Goal: Entertainment & Leisure: Consume media (video, audio)

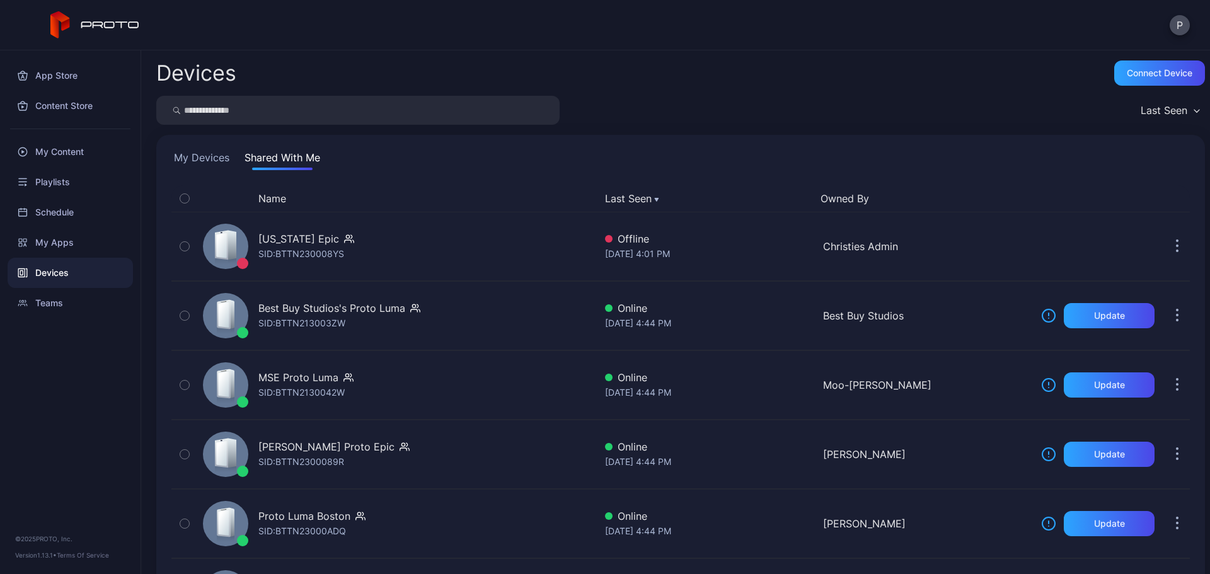
scroll to position [55, 0]
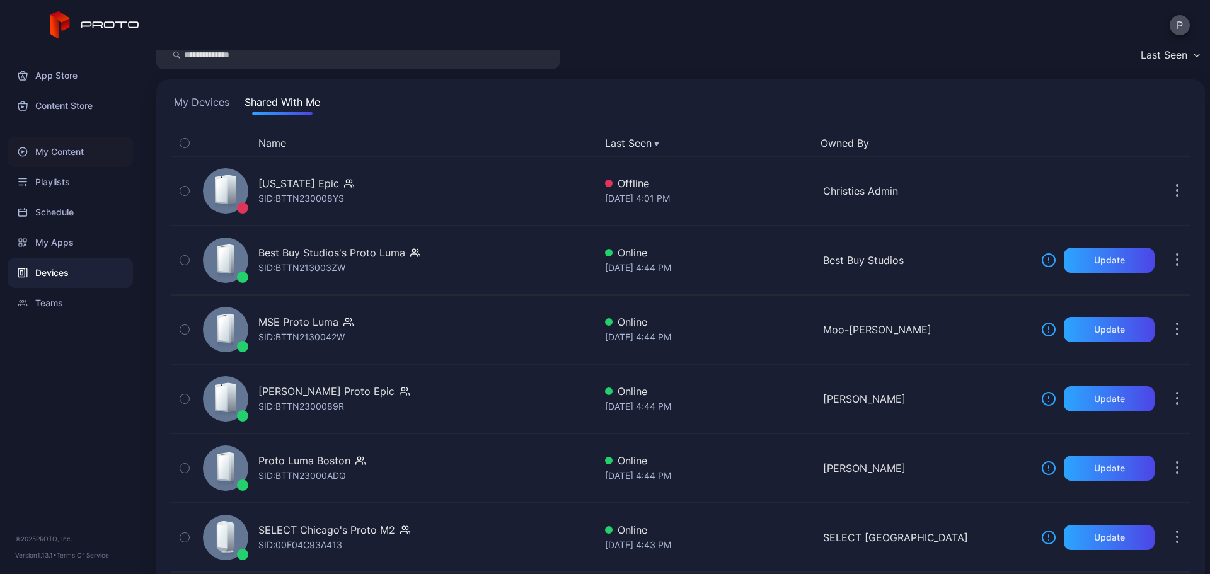
click at [86, 147] on div "My Content" at bounding box center [70, 152] width 125 height 30
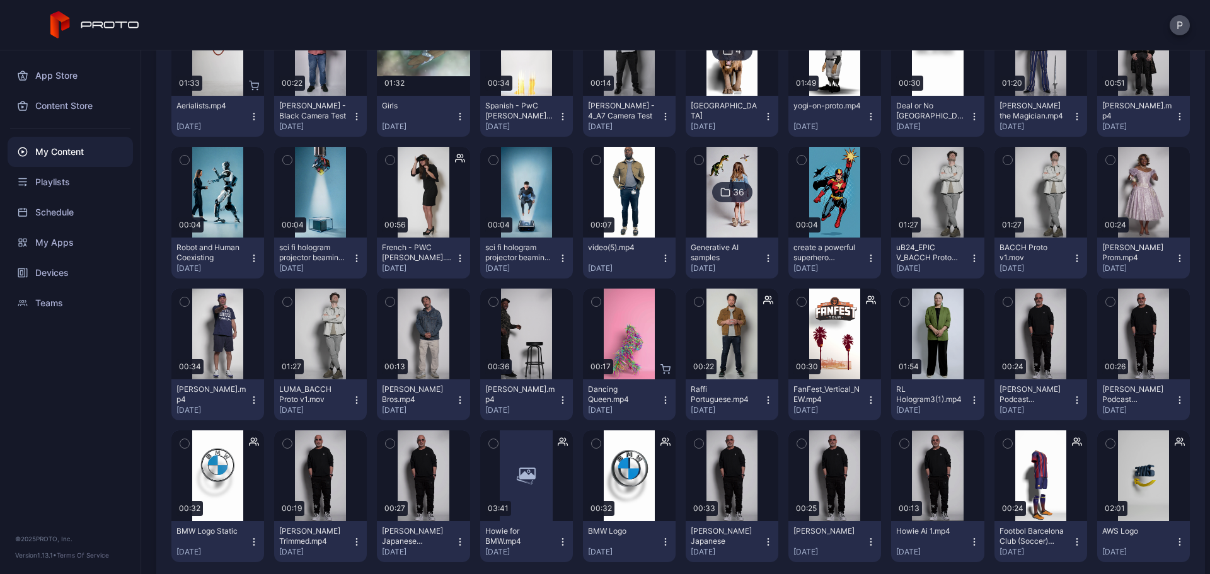
scroll to position [6210, 0]
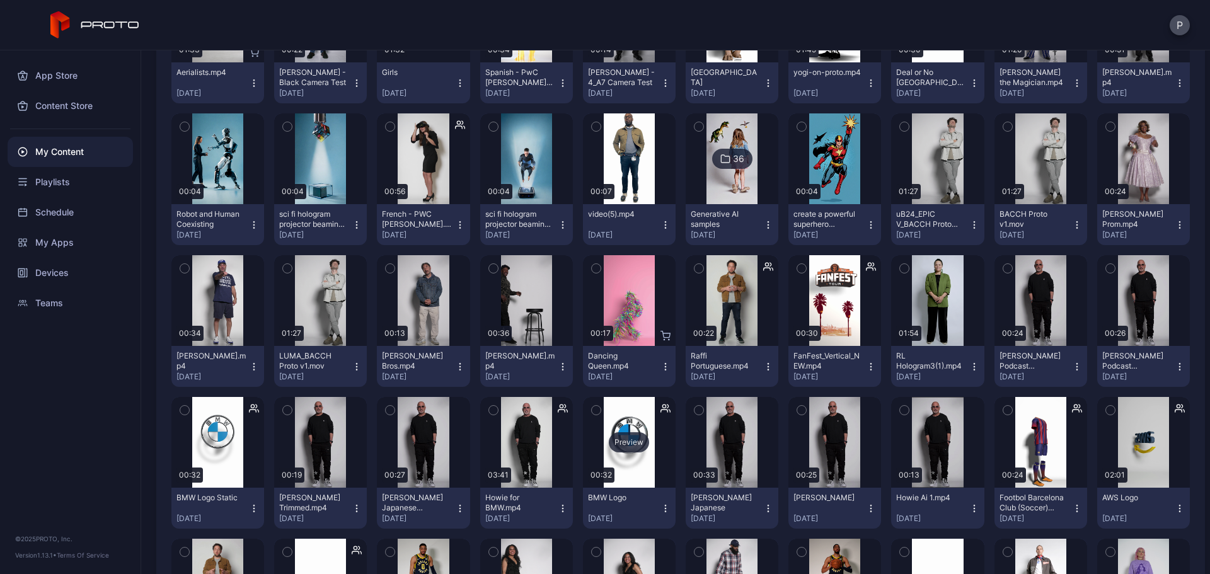
click at [638, 458] on div "Preview" at bounding box center [629, 442] width 93 height 91
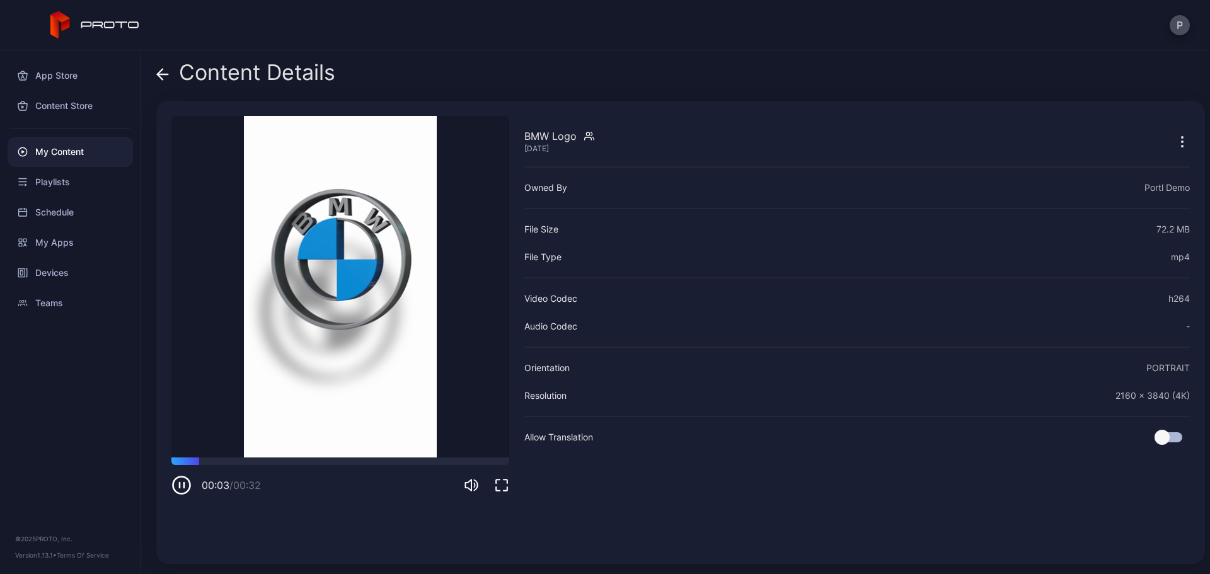
click at [500, 496] on div "BMW Logo [DATE] Sorry, your browser doesn‘t support embedded videos 00:03 / 00:…" at bounding box center [340, 332] width 338 height 433
click at [502, 487] on icon "button" at bounding box center [501, 485] width 15 height 15
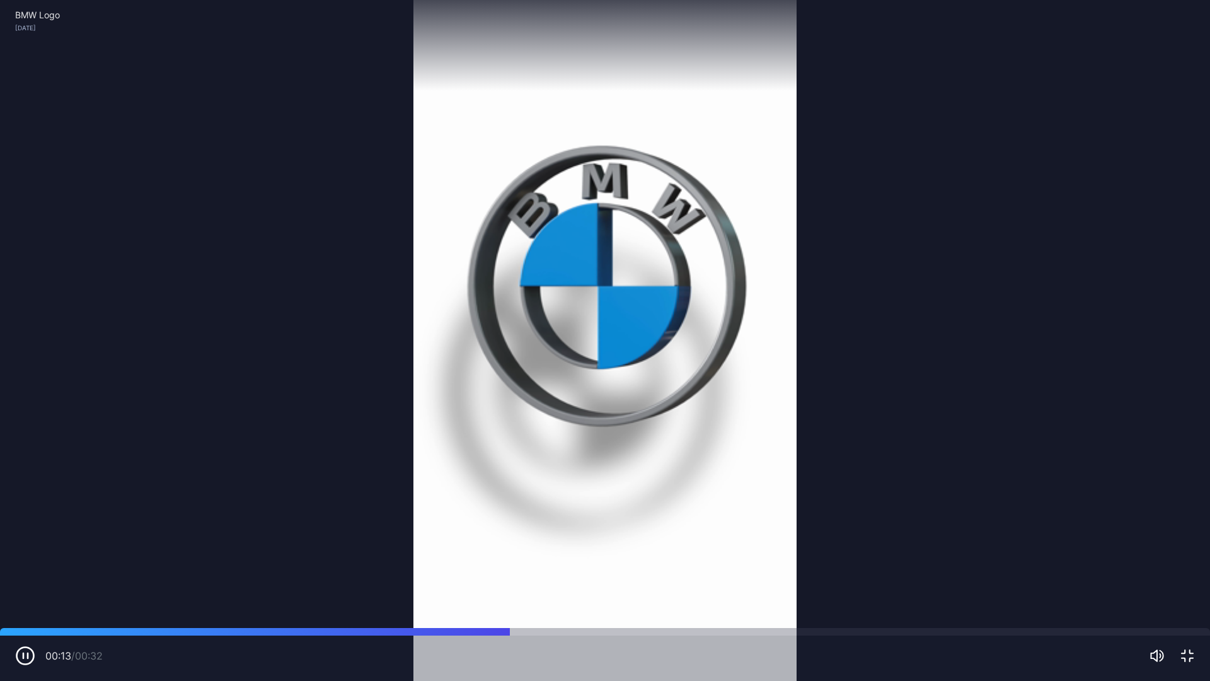
click at [866, 467] on video "Sorry, your browser doesn‘t support embedded videos" at bounding box center [605, 340] width 1210 height 681
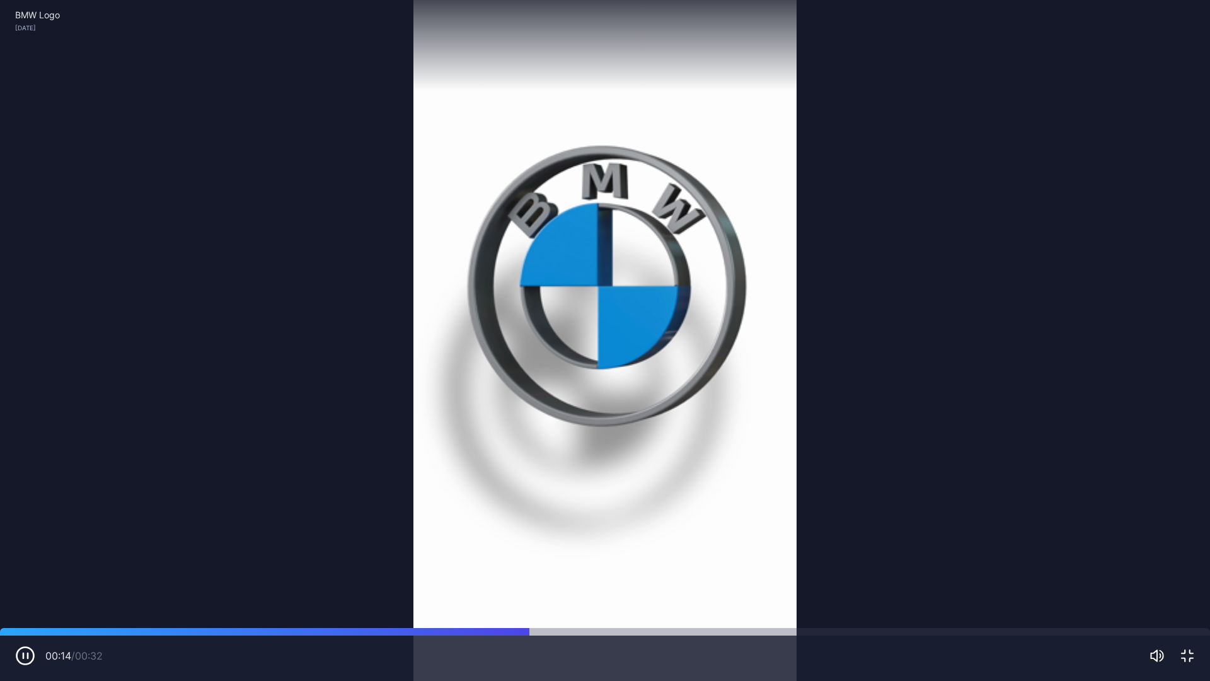
click at [1193, 573] on div "00:14 / 00:32" at bounding box center [605, 655] width 1180 height 20
click at [1190, 573] on icon "button" at bounding box center [1186, 655] width 11 height 11
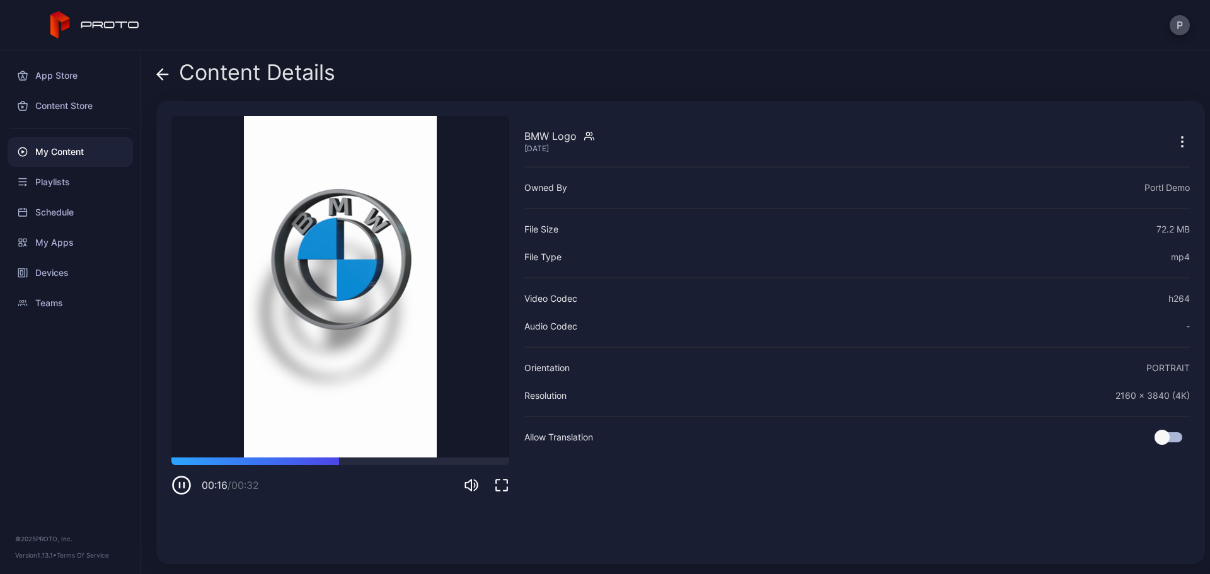
click at [166, 83] on span at bounding box center [162, 72] width 13 height 24
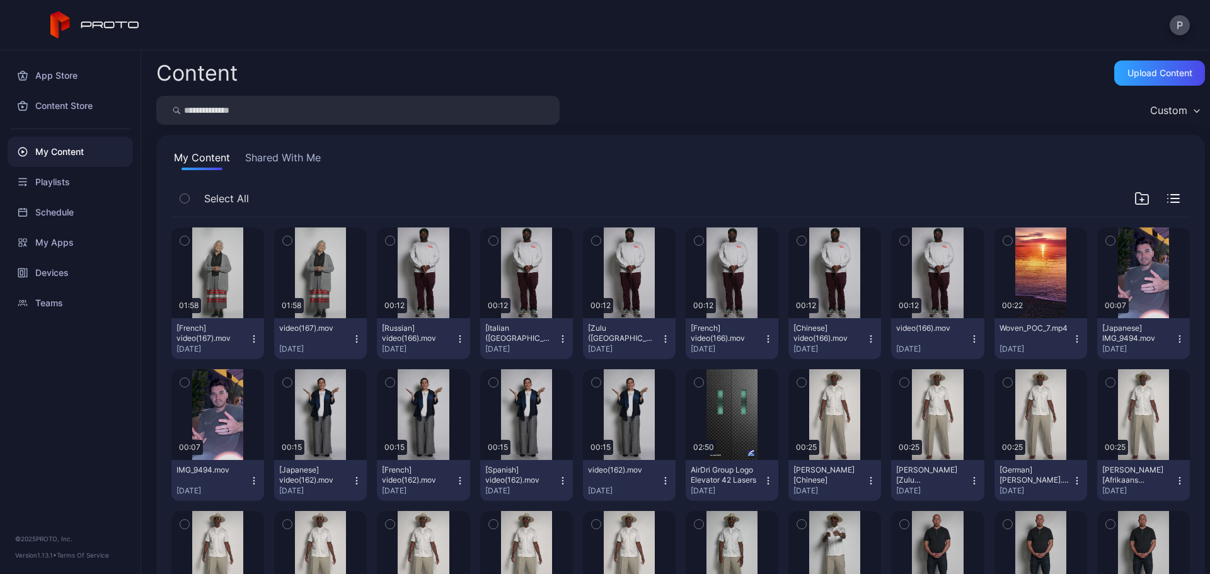
scroll to position [6210, 0]
